Goal: Information Seeking & Learning: Learn about a topic

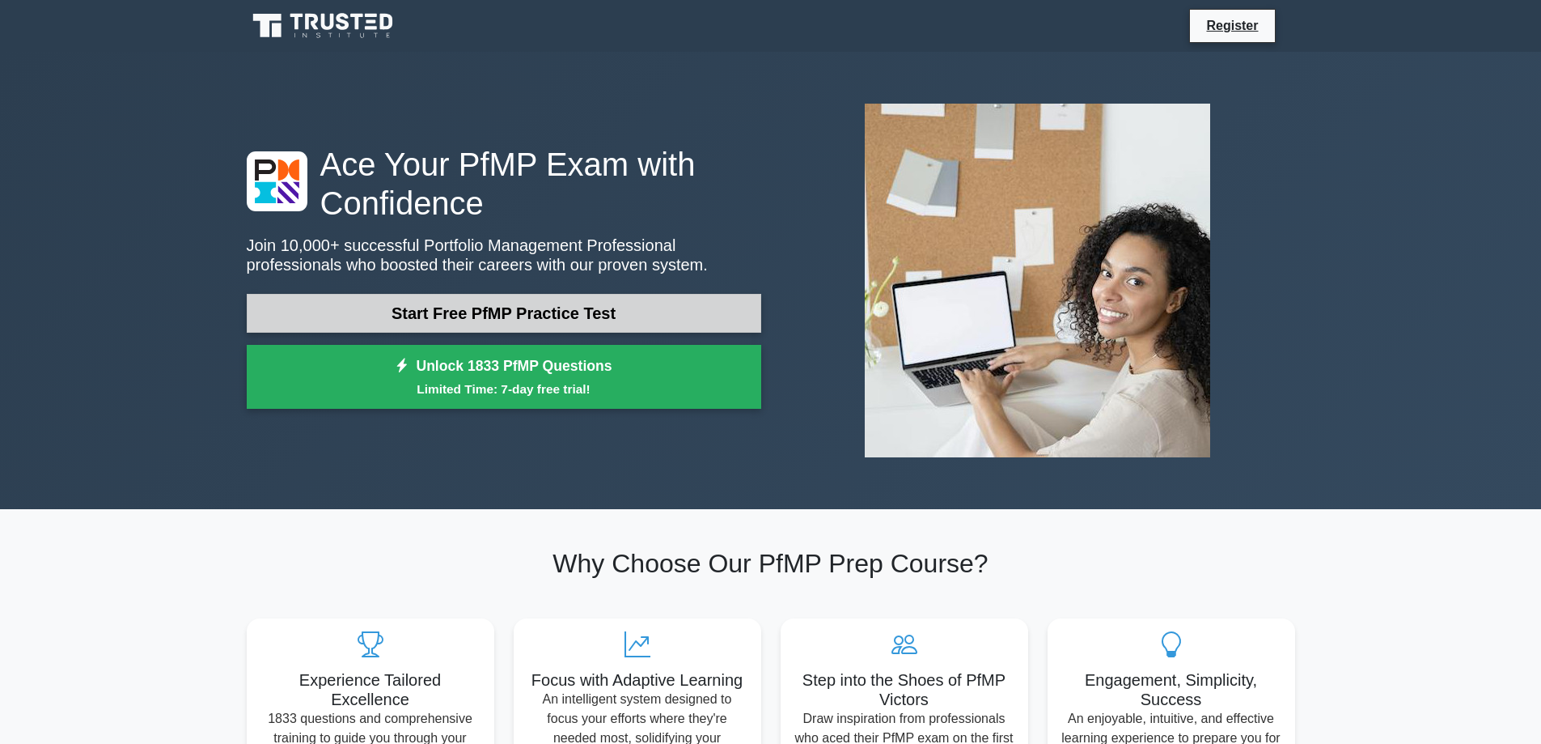
click at [491, 312] on link "Start Free PfMP Practice Test" at bounding box center [504, 313] width 515 height 39
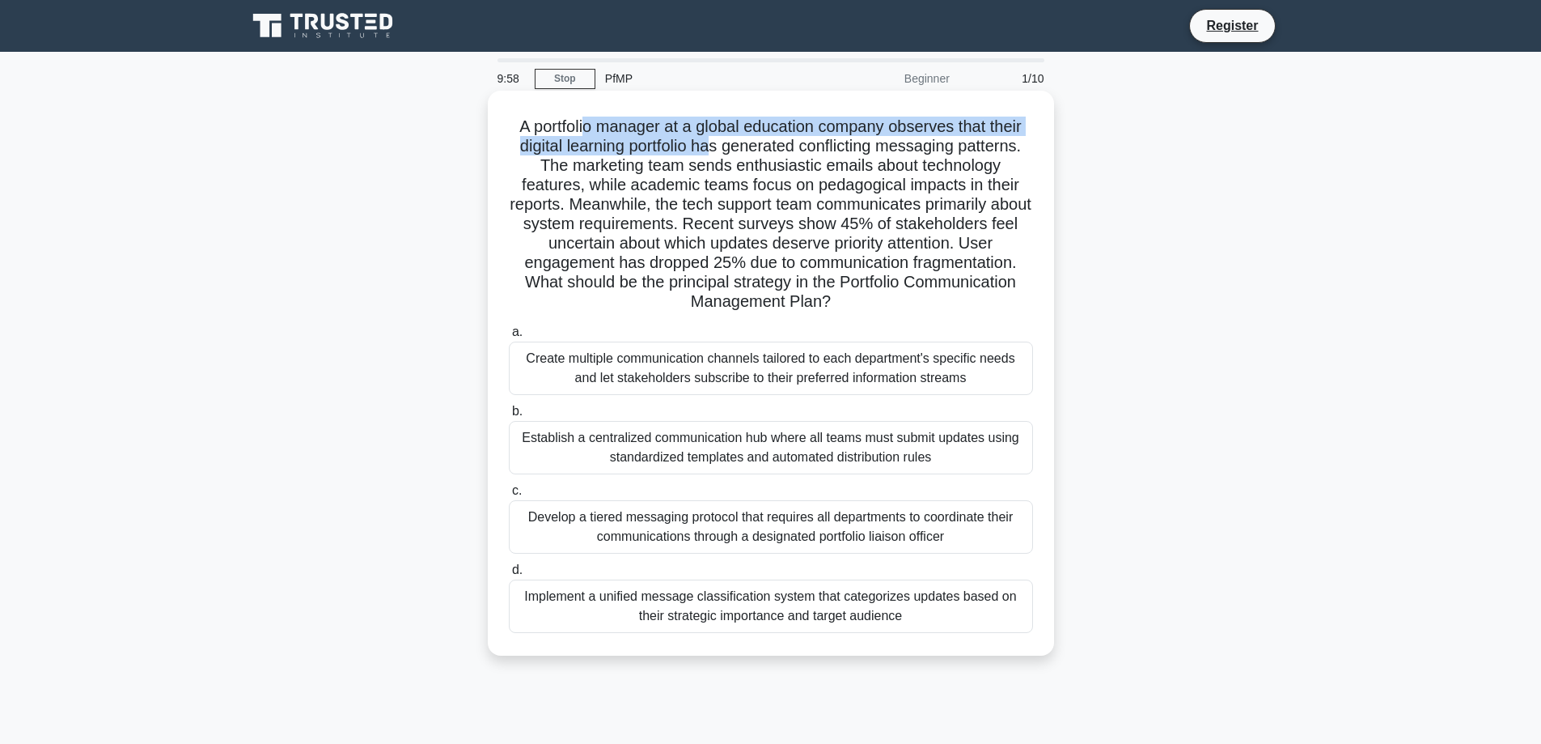
drag, startPoint x: 590, startPoint y: 135, endPoint x: 729, endPoint y: 146, distance: 139.6
click at [719, 141] on h5 "A portfolio manager at a global education company observes that their digital l…" at bounding box center [771, 215] width 528 height 196
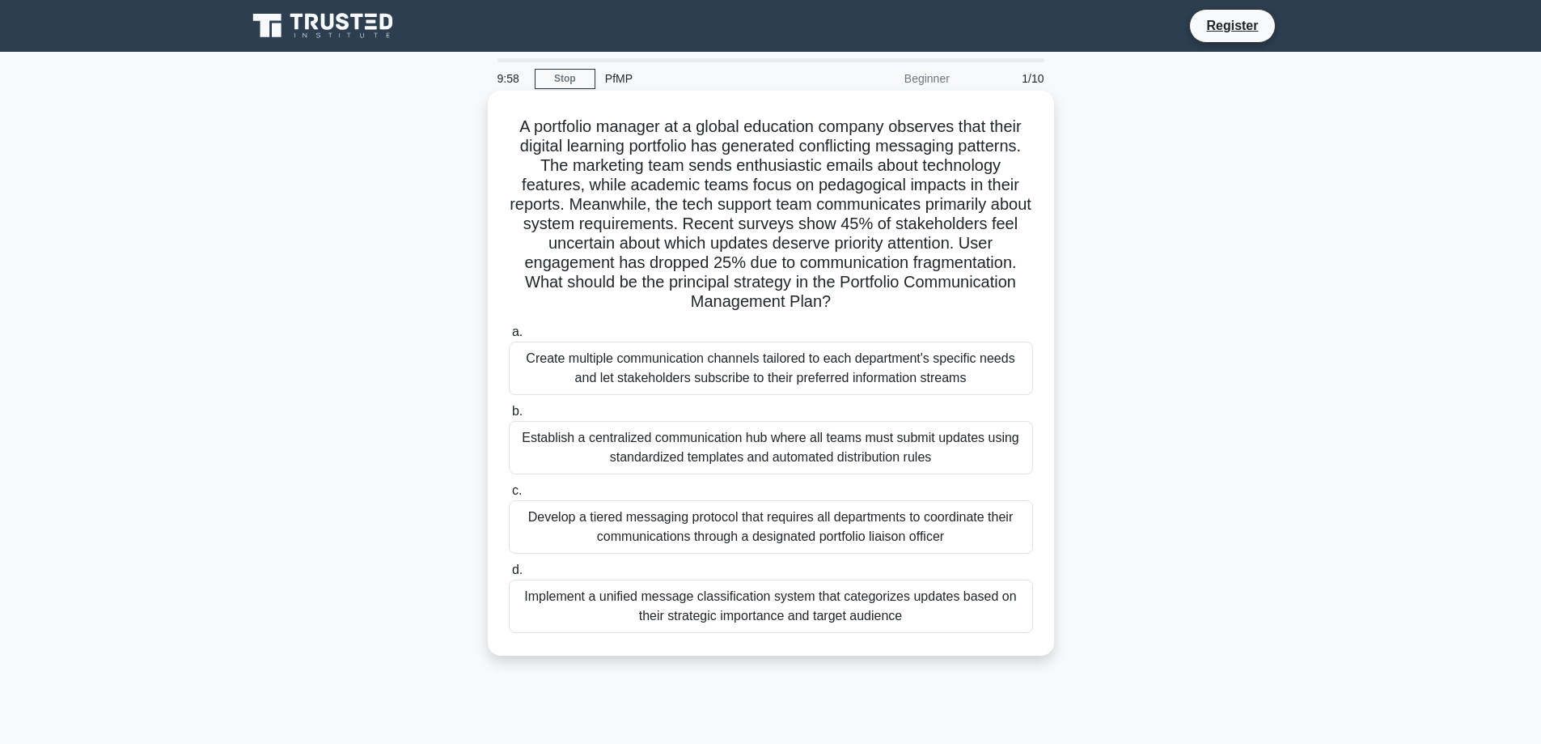
click at [775, 193] on h5 "A portfolio manager at a global education company observes that their digital l…" at bounding box center [771, 215] width 528 height 196
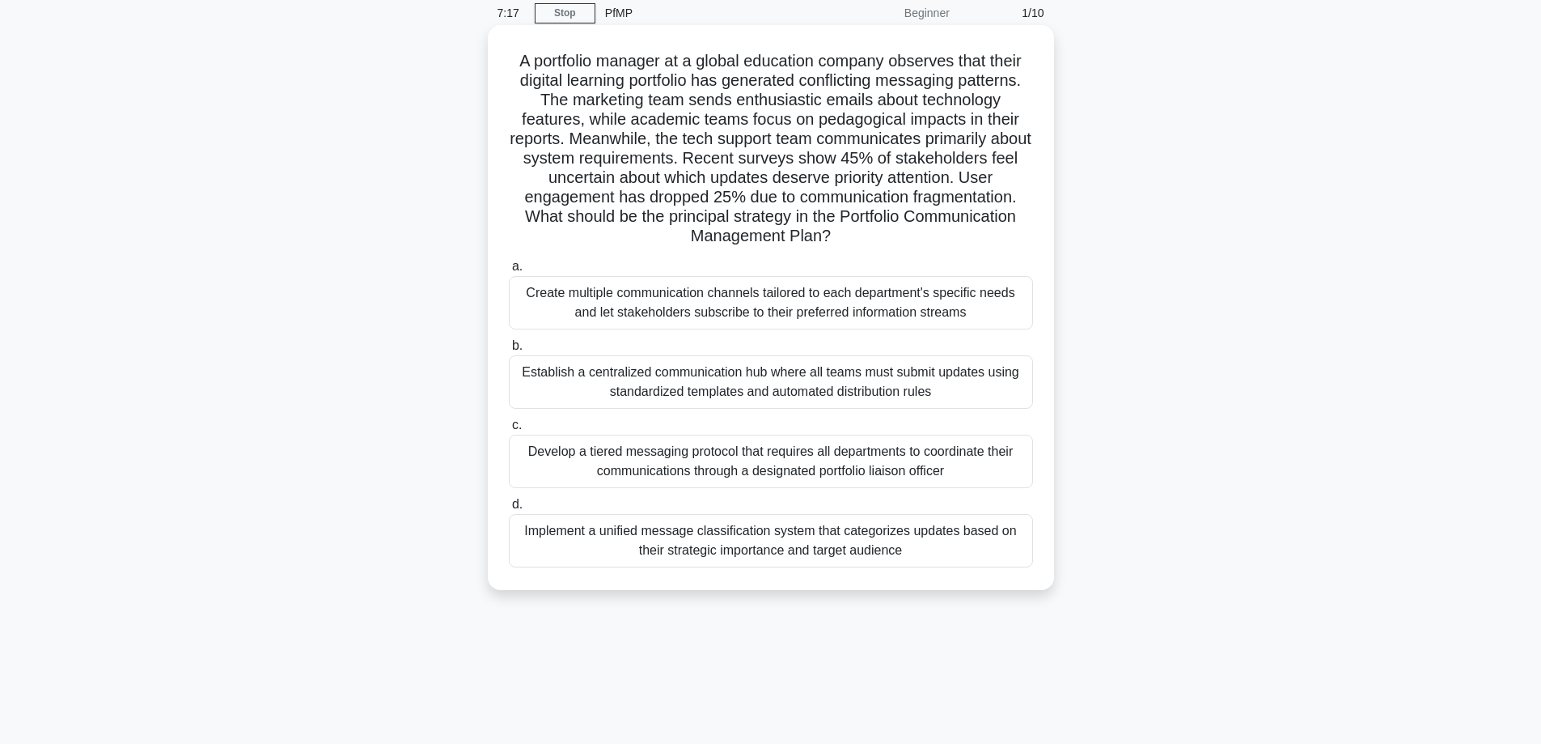
scroll to position [130, 0]
